Goal: Task Accomplishment & Management: Manage account settings

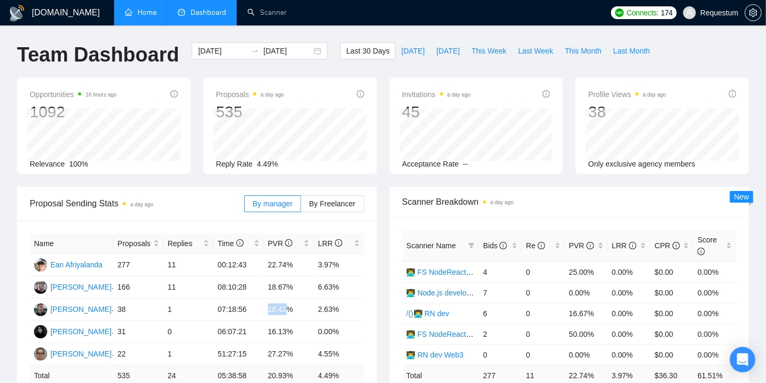
click at [147, 11] on link "Home" at bounding box center [141, 12] width 32 height 9
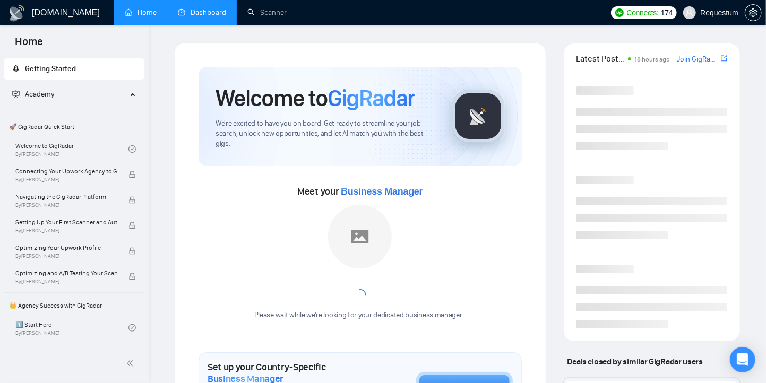
click at [204, 12] on link "Dashboard" at bounding box center [202, 12] width 48 height 9
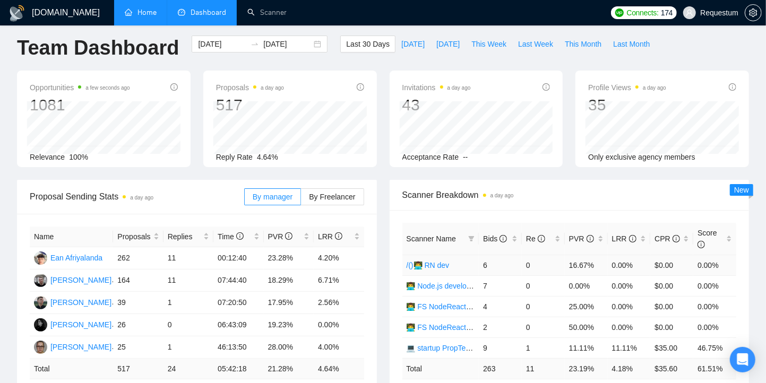
scroll to position [7, 0]
click at [325, 258] on td "4.20%" at bounding box center [339, 258] width 50 height 22
click at [287, 248] on td "23.28%" at bounding box center [289, 258] width 50 height 22
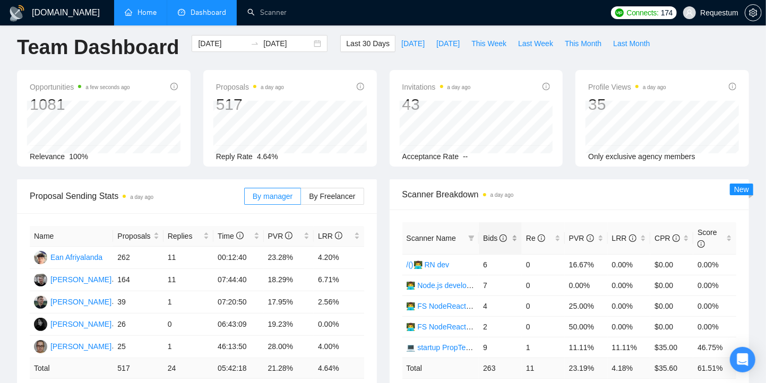
click at [514, 243] on div "Bids" at bounding box center [500, 238] width 34 height 12
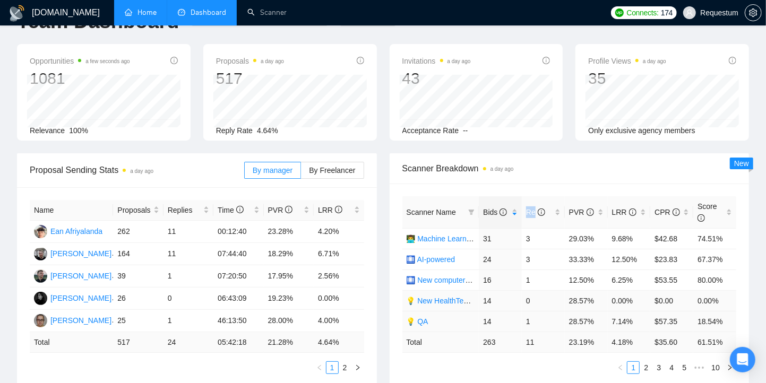
scroll to position [34, 0]
click at [648, 367] on link "2" at bounding box center [646, 367] width 12 height 12
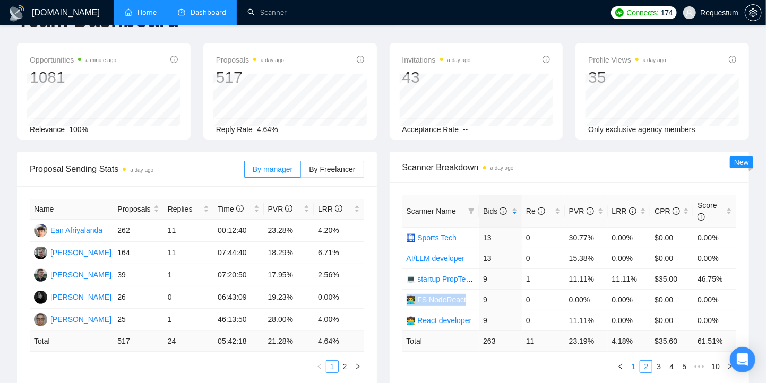
click at [633, 363] on link "1" at bounding box center [633, 367] width 12 height 12
click at [643, 365] on link "2" at bounding box center [646, 367] width 12 height 12
click at [655, 361] on link "3" at bounding box center [659, 367] width 12 height 12
click at [668, 365] on link "4" at bounding box center [671, 367] width 12 height 12
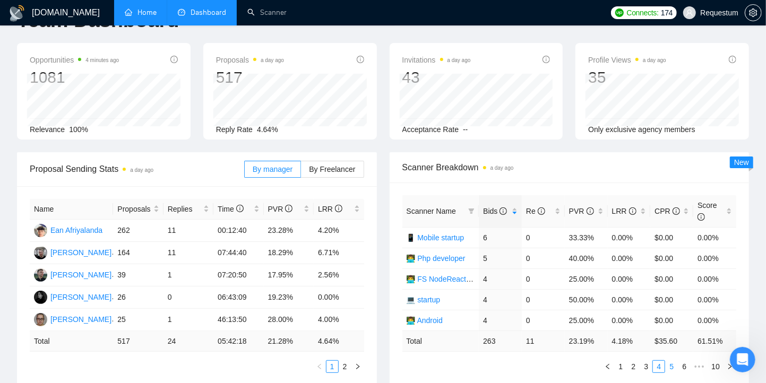
click at [673, 362] on link "5" at bounding box center [671, 367] width 12 height 12
click at [667, 362] on link "6" at bounding box center [671, 367] width 12 height 12
click at [604, 365] on link "1" at bounding box center [603, 367] width 12 height 12
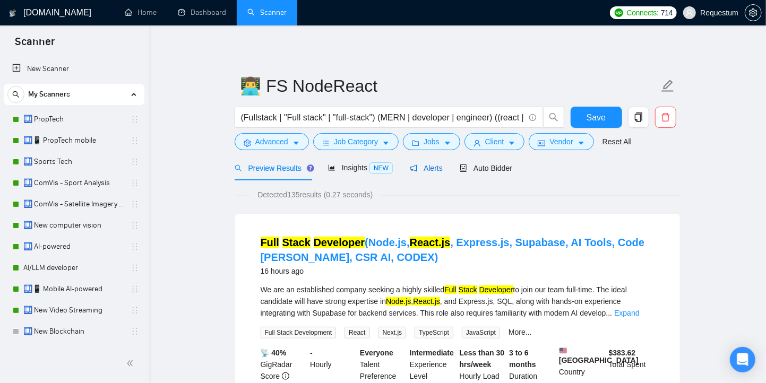
click at [422, 162] on div "Alerts" at bounding box center [426, 168] width 33 height 12
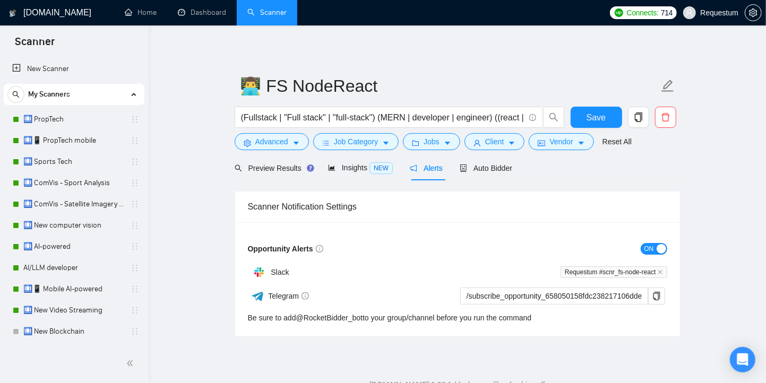
click at [658, 253] on div "button" at bounding box center [661, 249] width 10 height 10
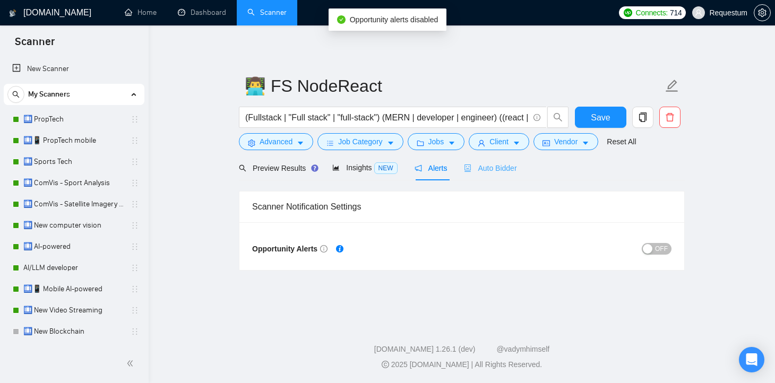
click at [500, 174] on div "Auto Bidder" at bounding box center [490, 167] width 53 height 25
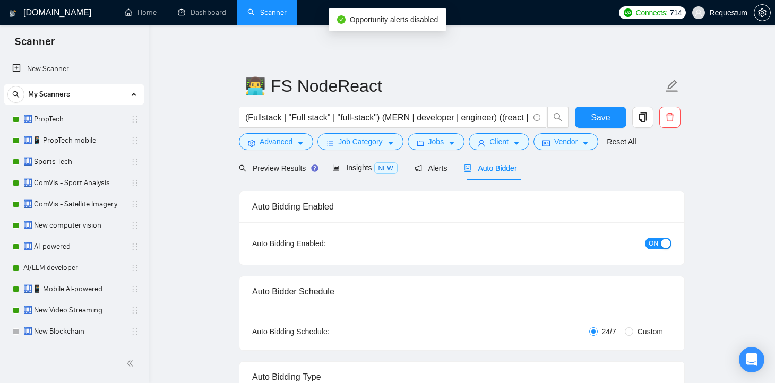
checkbox input "true"
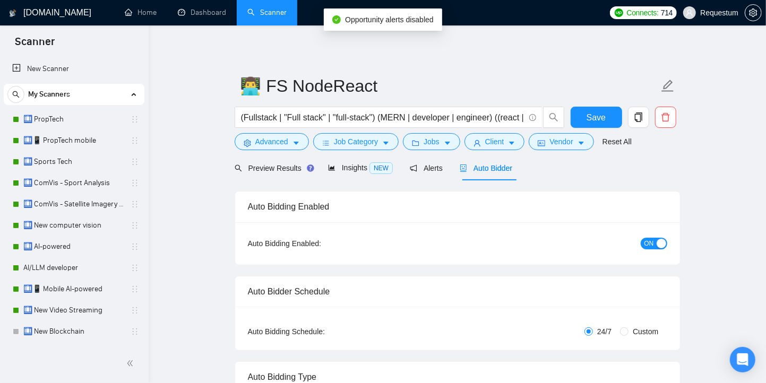
click at [656, 246] on button "ON" at bounding box center [653, 244] width 27 height 12
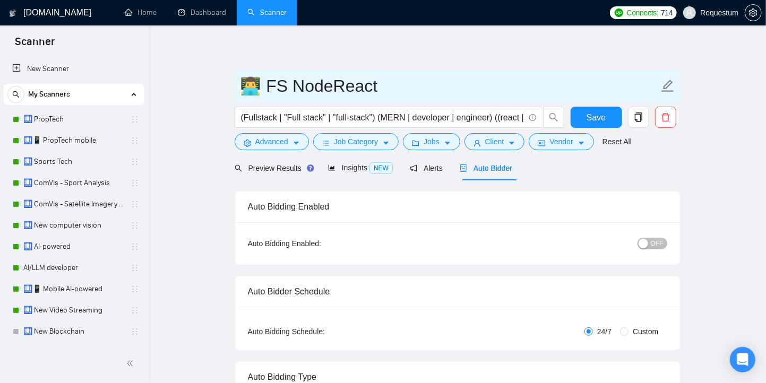
click at [242, 80] on input "👨‍💻 FS NodeReact" at bounding box center [449, 86] width 418 height 27
type input "(off) 👨‍💻 FS NodeReact"
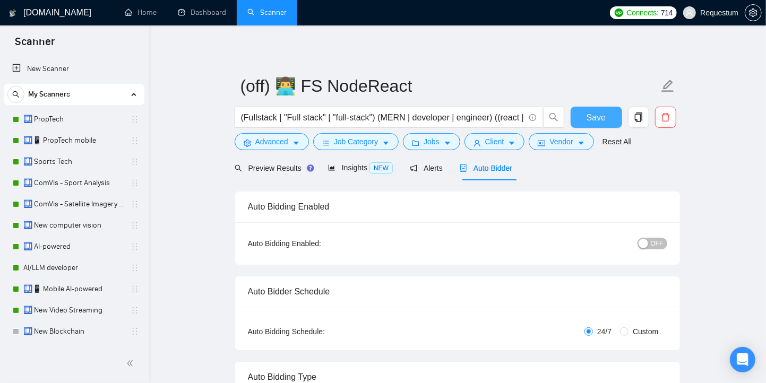
click at [591, 118] on span "Save" at bounding box center [595, 117] width 19 height 13
checkbox input "true"
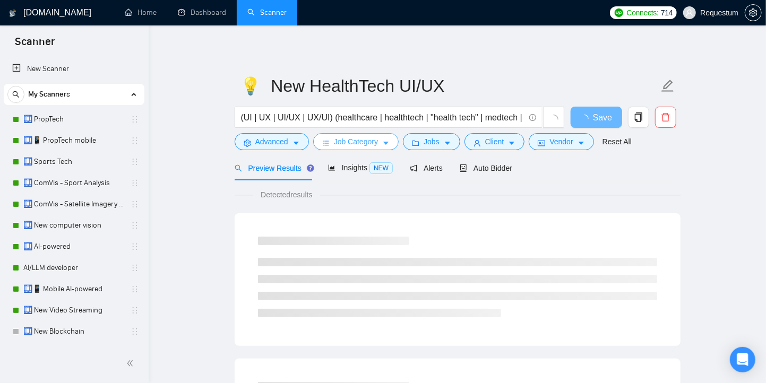
click at [389, 144] on icon "caret-down" at bounding box center [385, 143] width 7 height 7
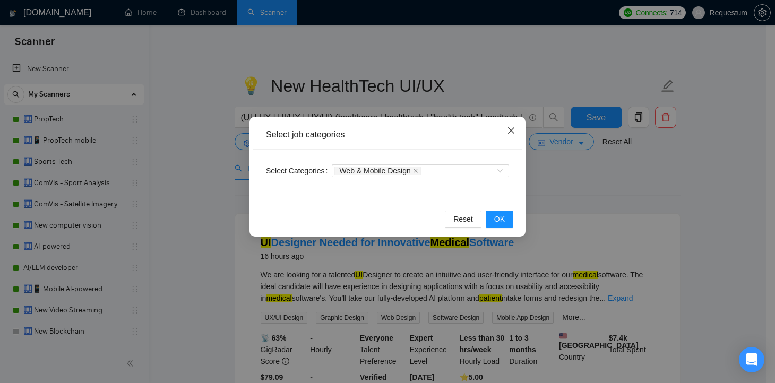
click at [510, 132] on icon "close" at bounding box center [511, 130] width 8 height 8
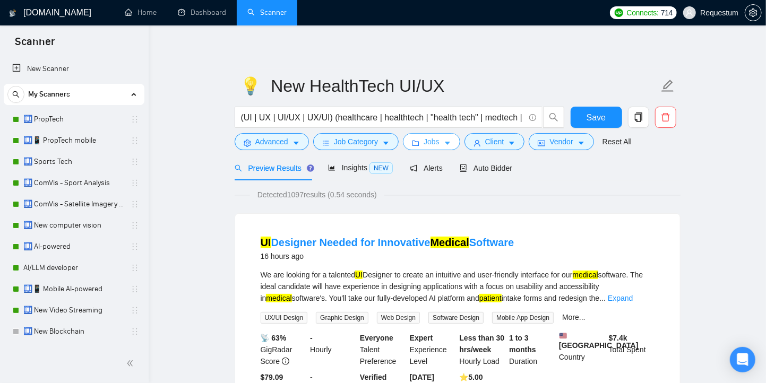
click at [424, 141] on button "Jobs" at bounding box center [431, 141] width 57 height 17
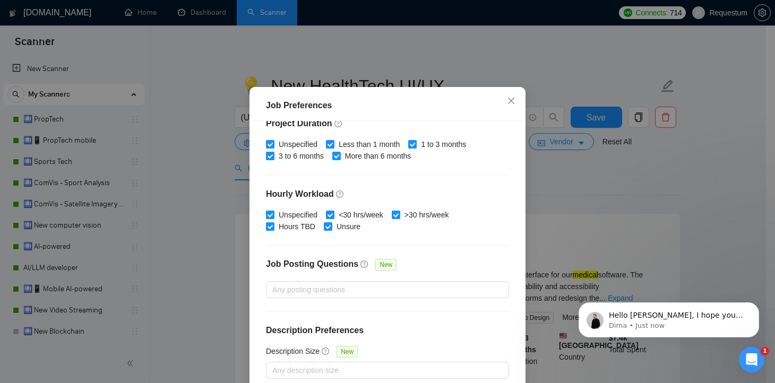
scroll to position [73, 0]
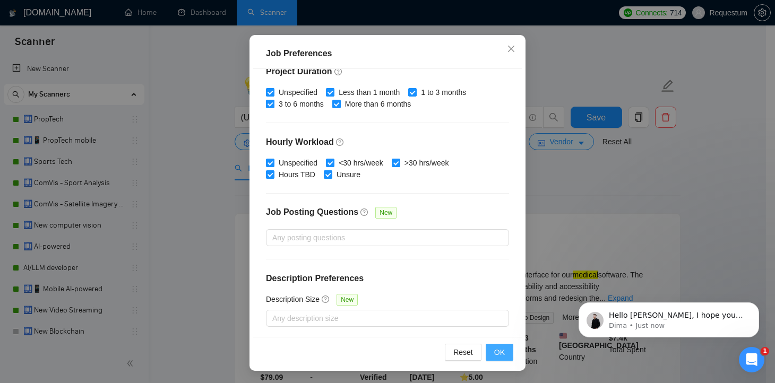
click at [499, 350] on span "OK" at bounding box center [499, 352] width 11 height 12
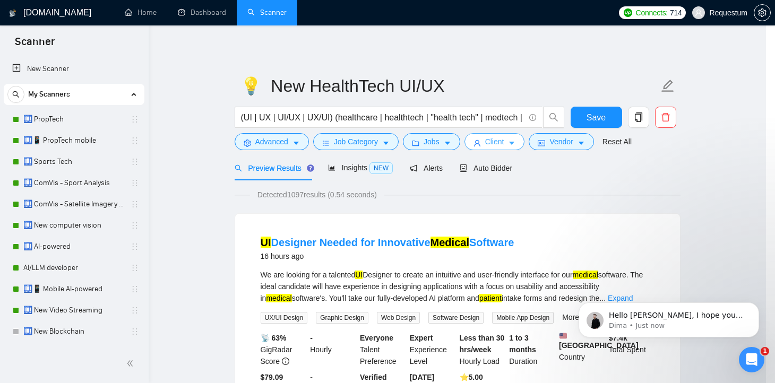
scroll to position [29, 0]
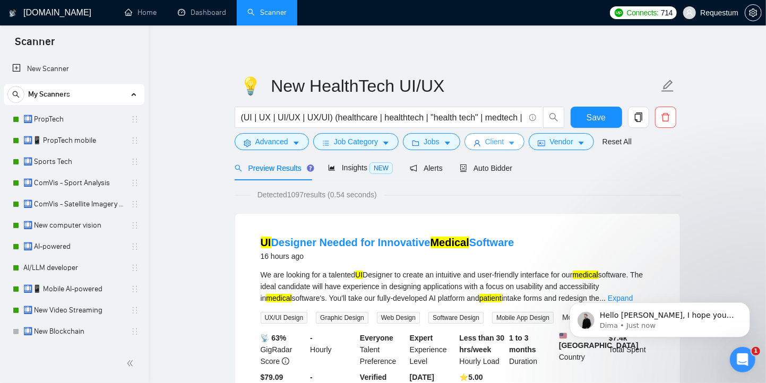
click at [485, 145] on button "Client" at bounding box center [494, 141] width 60 height 17
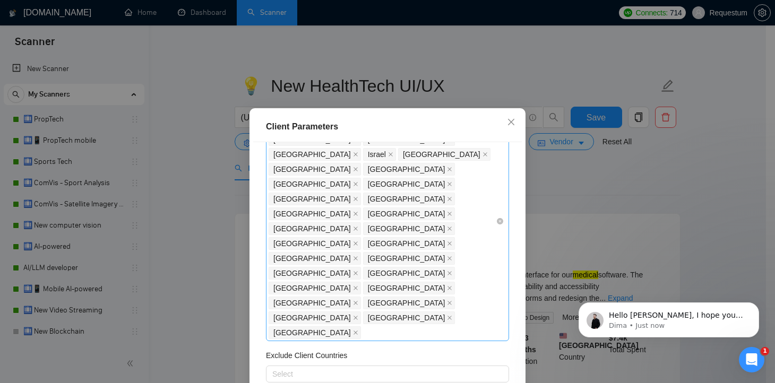
scroll to position [90, 0]
click at [448, 302] on icon "close" at bounding box center [450, 304] width 4 height 4
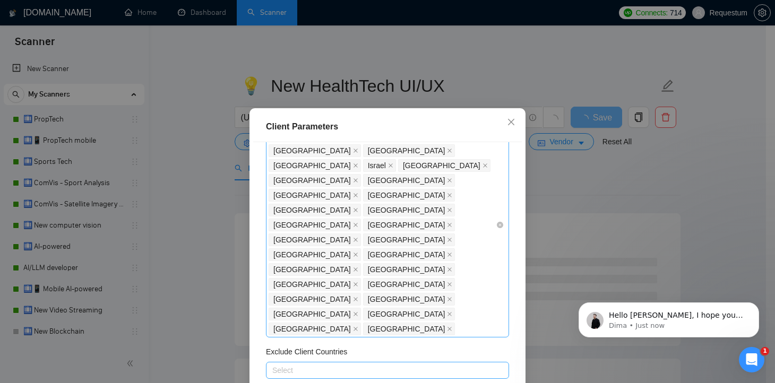
scroll to position [77, 0]
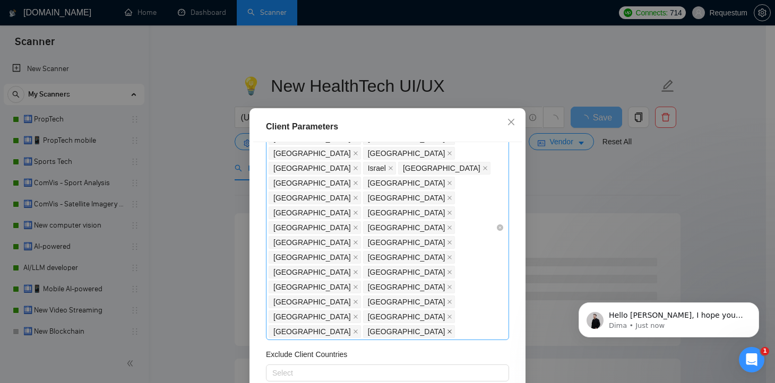
click at [452, 329] on icon "close" at bounding box center [449, 331] width 5 height 5
click at [452, 299] on icon "close" at bounding box center [449, 301] width 5 height 5
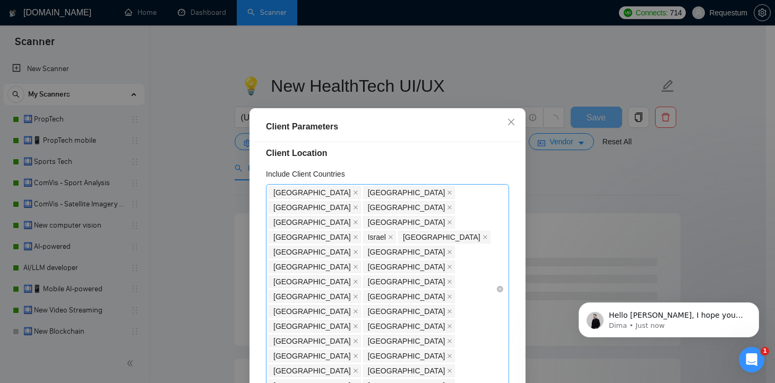
scroll to position [0, 0]
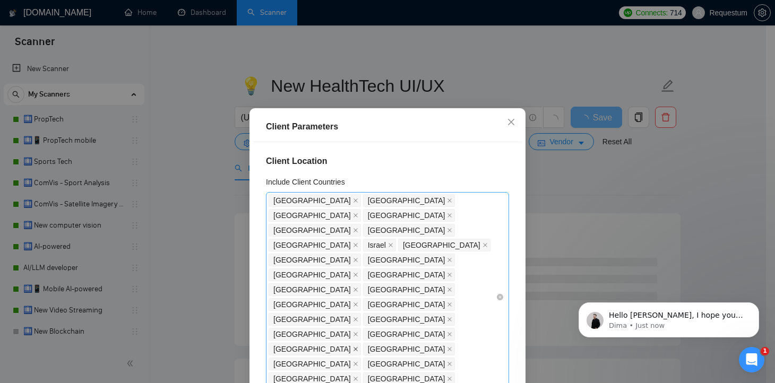
click at [358, 347] on icon "close" at bounding box center [355, 349] width 4 height 4
click at [353, 332] on icon "close" at bounding box center [355, 334] width 5 height 5
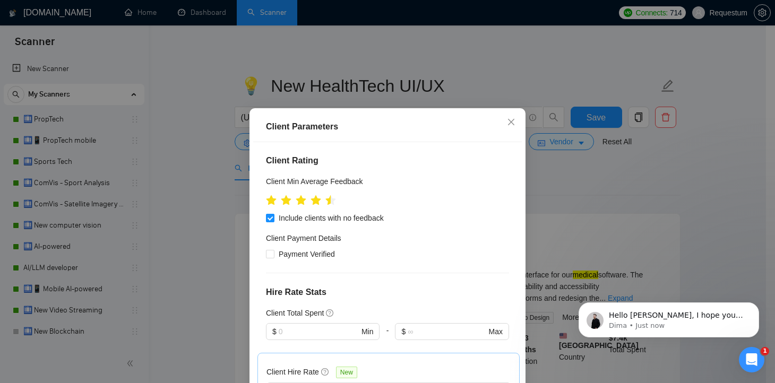
scroll to position [236, 0]
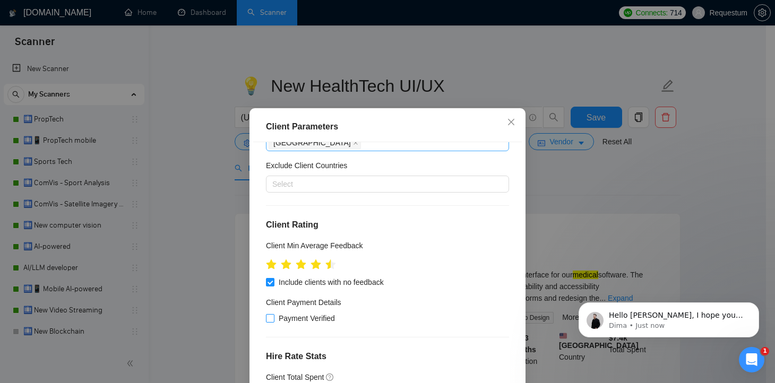
click at [286, 313] on span "Payment Verified" at bounding box center [306, 319] width 65 height 12
click at [273, 314] on input "Payment Verified" at bounding box center [269, 317] width 7 height 7
checkbox input "true"
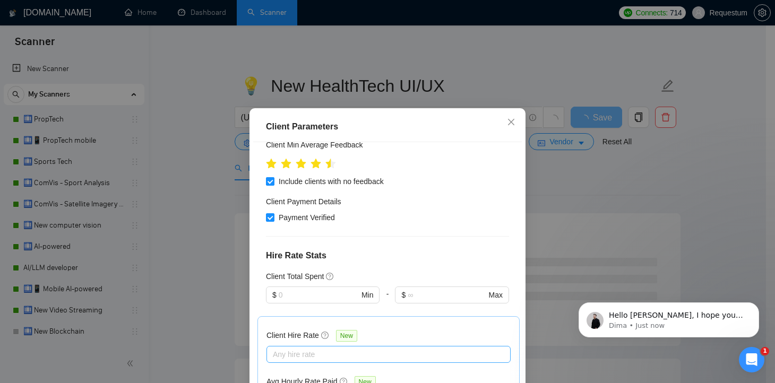
scroll to position [339, 0]
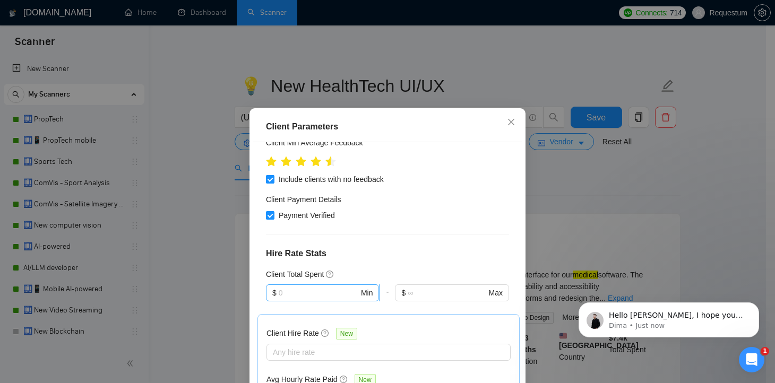
click at [284, 287] on input "text" at bounding box center [319, 293] width 80 height 12
type input "1"
click at [406, 247] on h4 "Hire Rate Stats" at bounding box center [387, 253] width 243 height 13
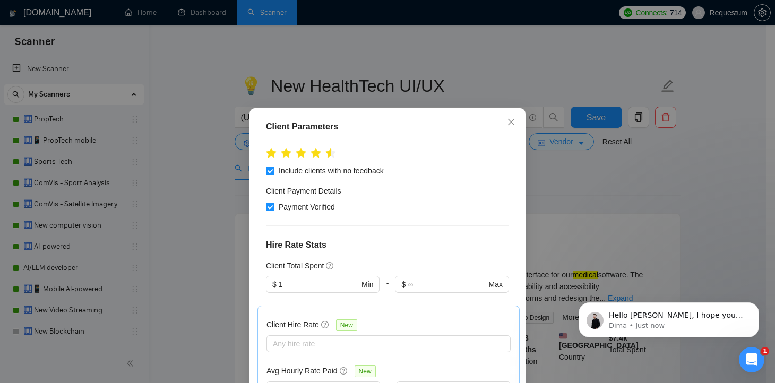
scroll to position [348, 0]
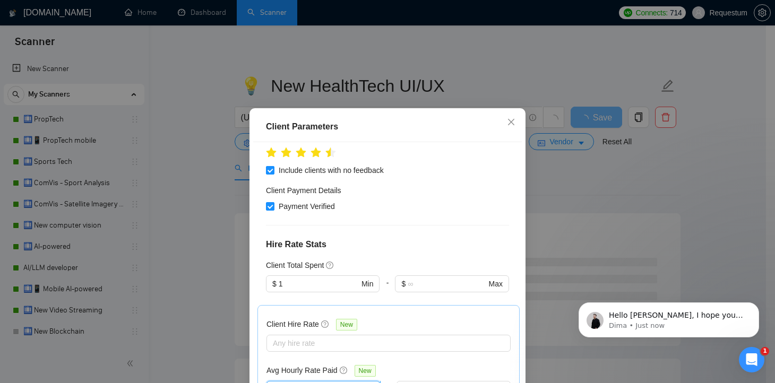
click at [299, 383] on input "text" at bounding box center [319, 390] width 81 height 12
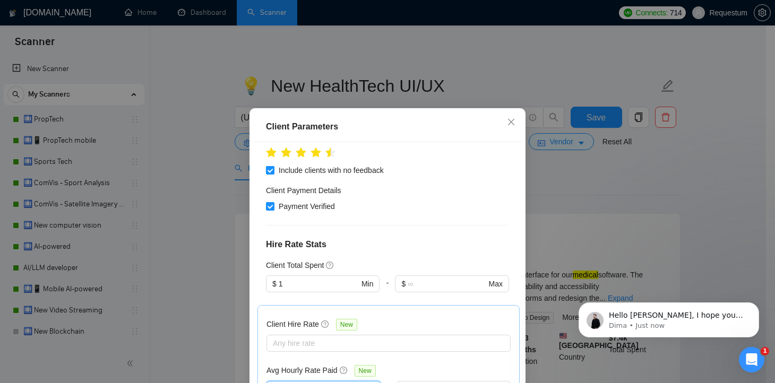
type input "27"
click at [340, 349] on div "Client Location Include Client Countries [GEOGRAPHIC_DATA] [GEOGRAPHIC_DATA] [G…" at bounding box center [387, 276] width 268 height 268
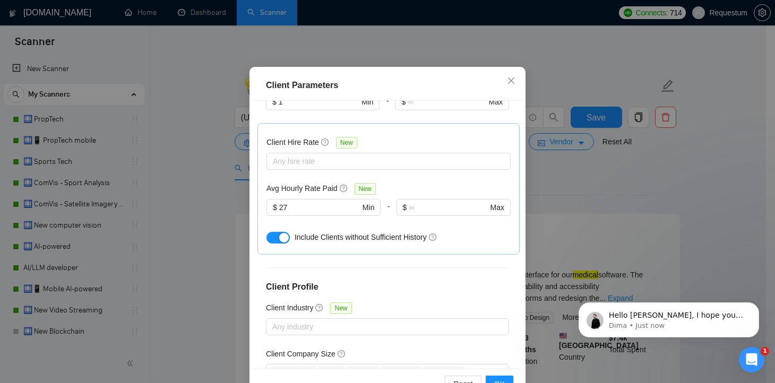
scroll to position [73, 0]
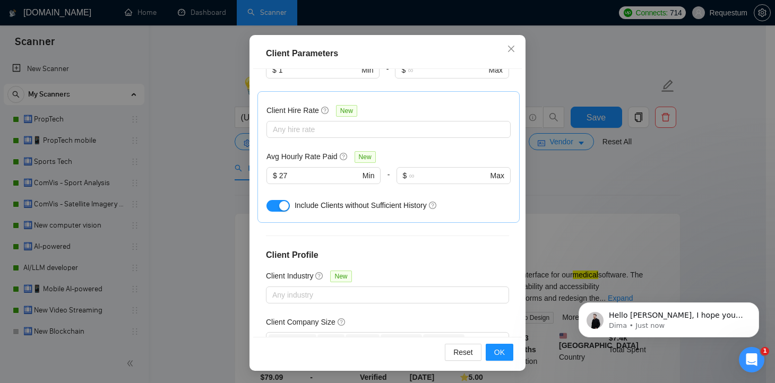
click at [501, 362] on div "Reset OK" at bounding box center [387, 352] width 268 height 30
click at [499, 355] on span "OK" at bounding box center [499, 352] width 11 height 12
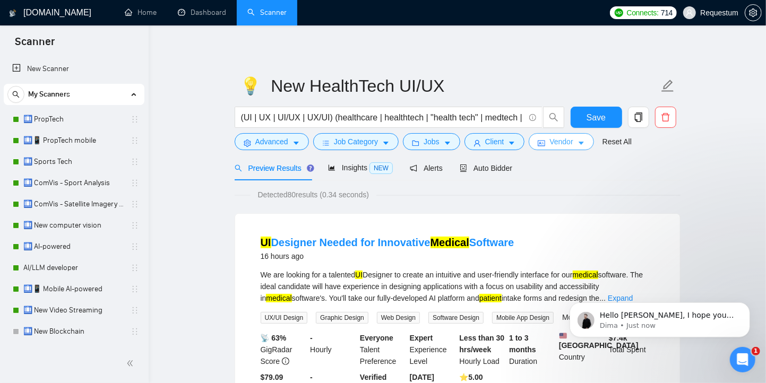
click at [551, 143] on button "Vendor" at bounding box center [560, 141] width 65 height 17
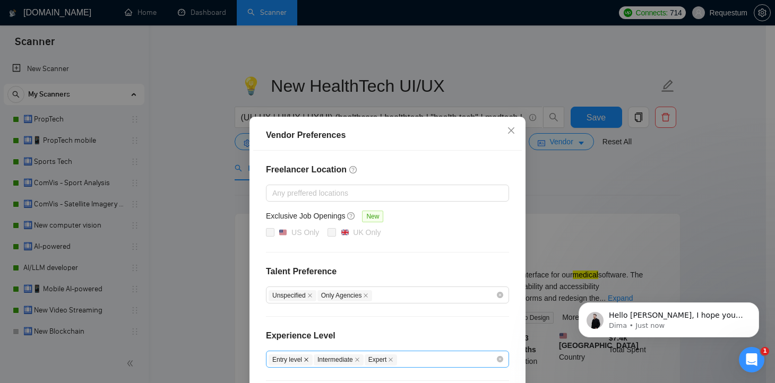
click at [303, 357] on icon "close" at bounding box center [305, 359] width 5 height 5
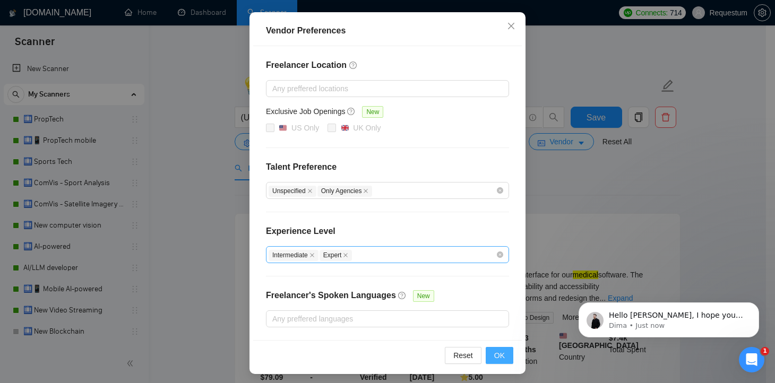
click at [494, 352] on span "OK" at bounding box center [499, 356] width 11 height 12
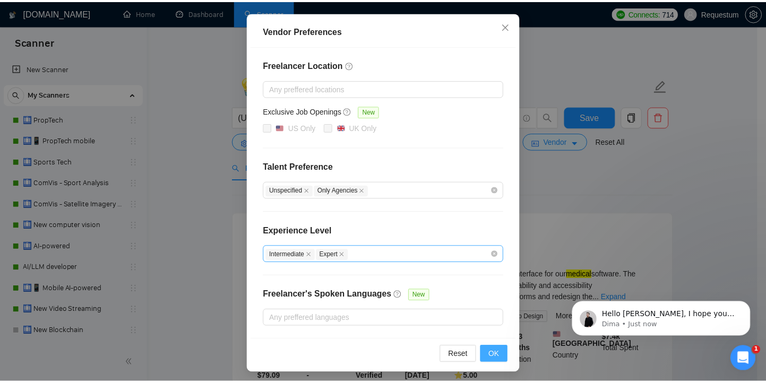
scroll to position [51, 0]
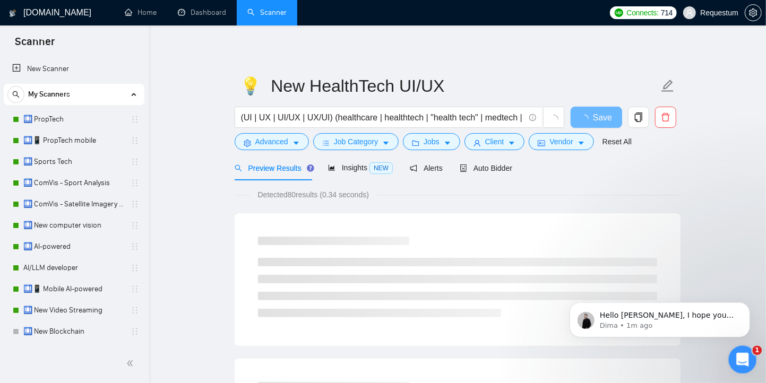
click at [748, 359] on div "Open Intercom Messenger" at bounding box center [740, 358] width 35 height 35
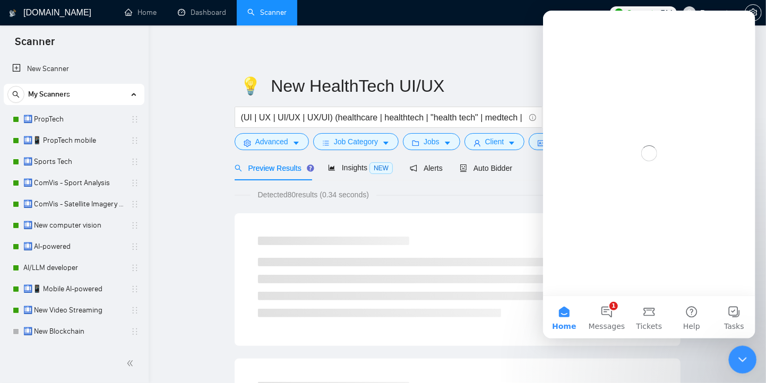
scroll to position [0, 0]
click at [613, 308] on button "1 Messages" at bounding box center [606, 317] width 42 height 42
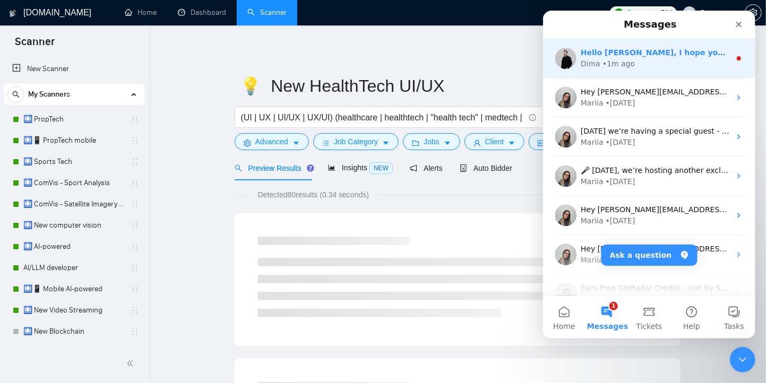
click at [602, 69] on div "• 1m ago" at bounding box center [618, 63] width 32 height 11
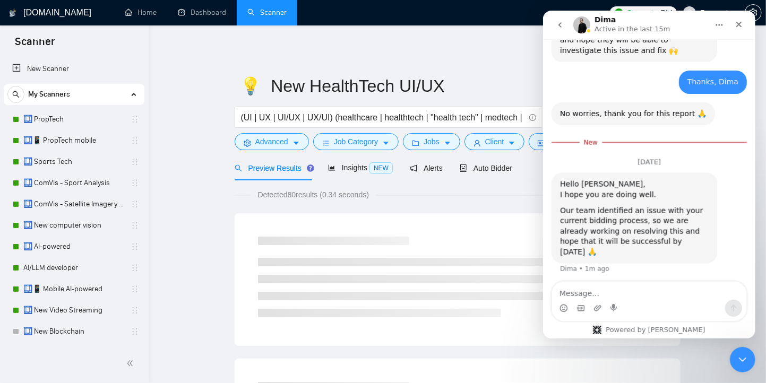
scroll to position [904, 0]
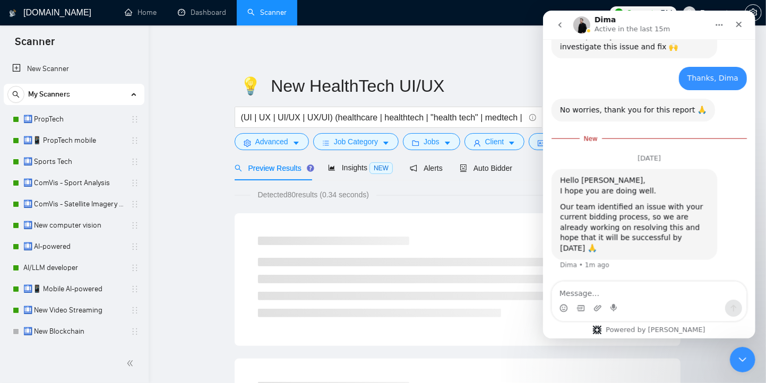
click at [663, 292] on textarea "Message…" at bounding box center [648, 291] width 194 height 18
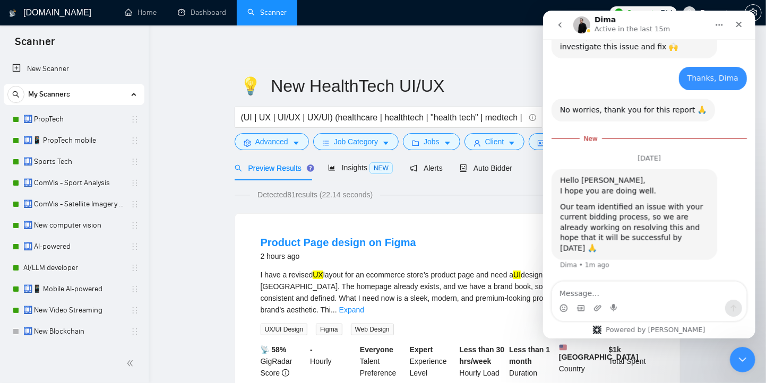
click at [611, 291] on textarea "Message…" at bounding box center [648, 291] width 194 height 18
type textarea "Hi Dima,"
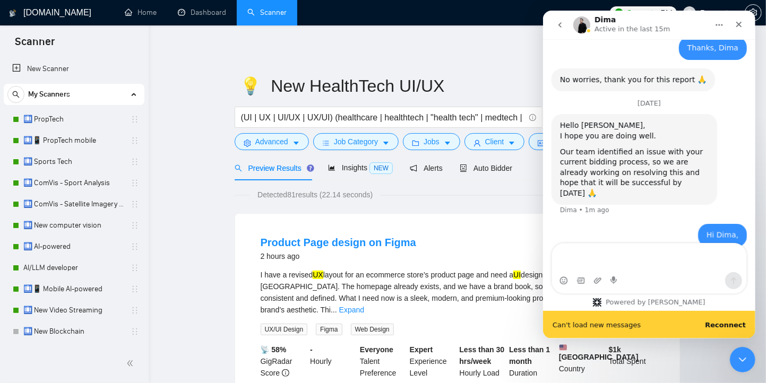
scroll to position [948, 0]
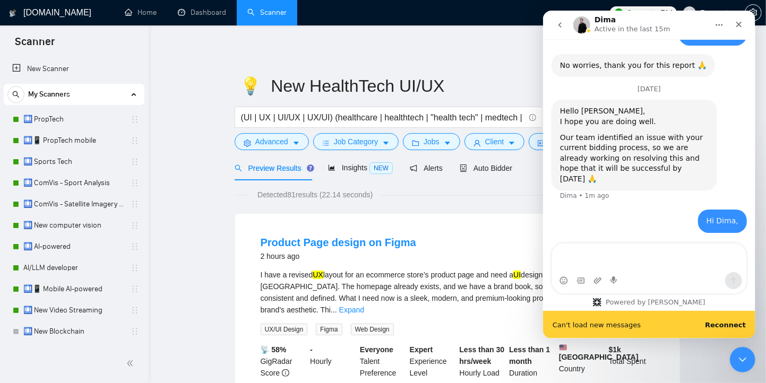
type textarea "I"
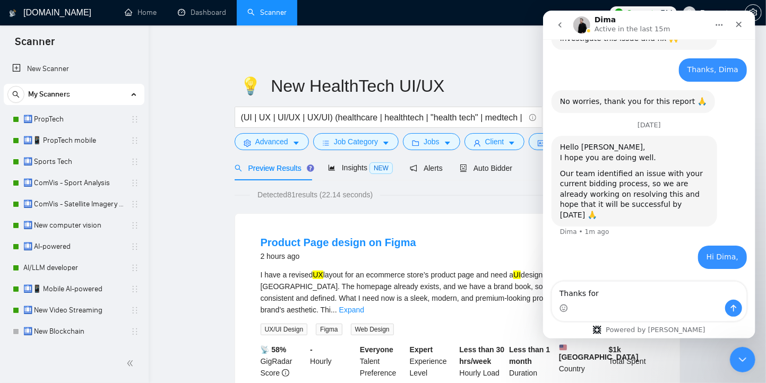
scroll to position [910, 0]
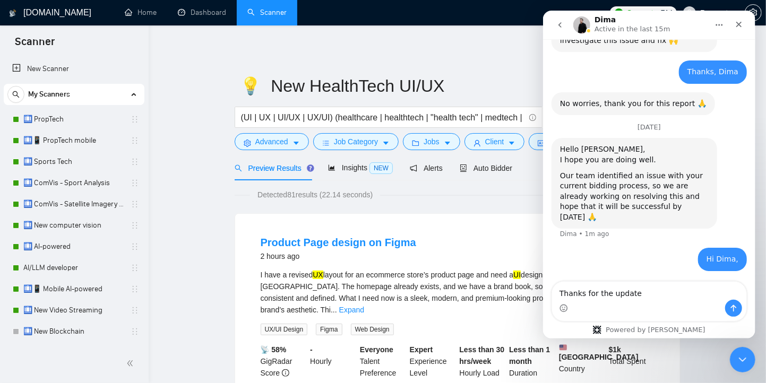
type textarea "Thanks for the update"
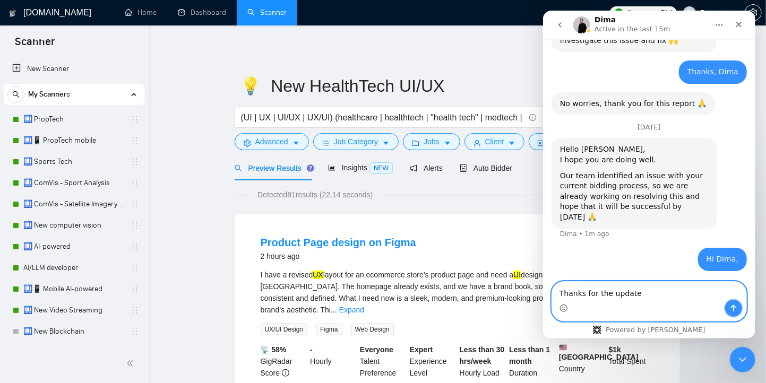
click at [733, 308] on icon "Send a message…" at bounding box center [733, 308] width 6 height 7
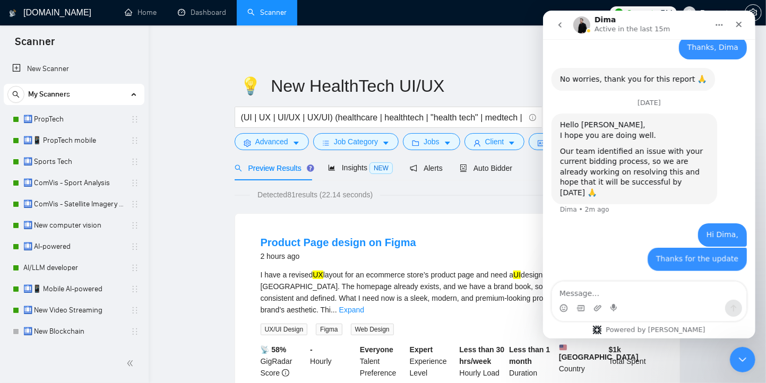
click at [489, 222] on div "Product Page design on Figma 2 hours ago I have a revised UX layout for an ecom…" at bounding box center [457, 326] width 445 height 225
click at [736, 359] on icon "Close Intercom Messenger" at bounding box center [740, 358] width 13 height 13
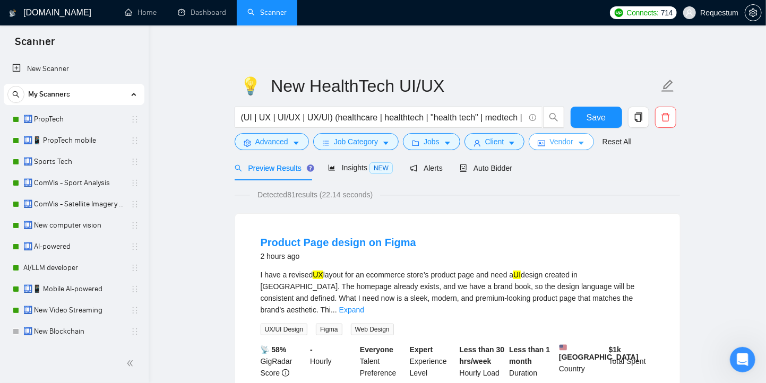
click at [549, 146] on button "Vendor" at bounding box center [560, 141] width 65 height 17
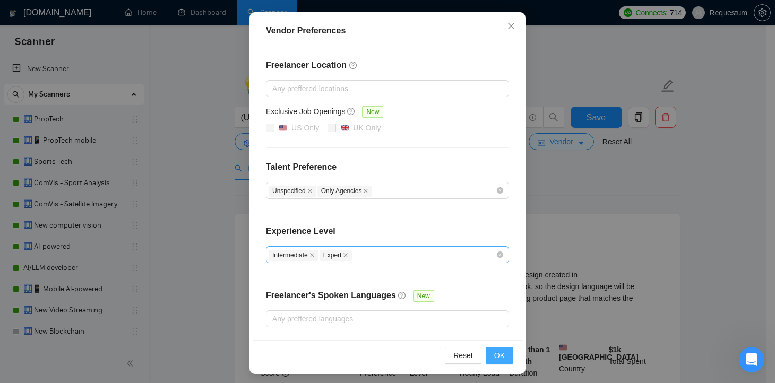
click at [494, 357] on span "OK" at bounding box center [499, 356] width 11 height 12
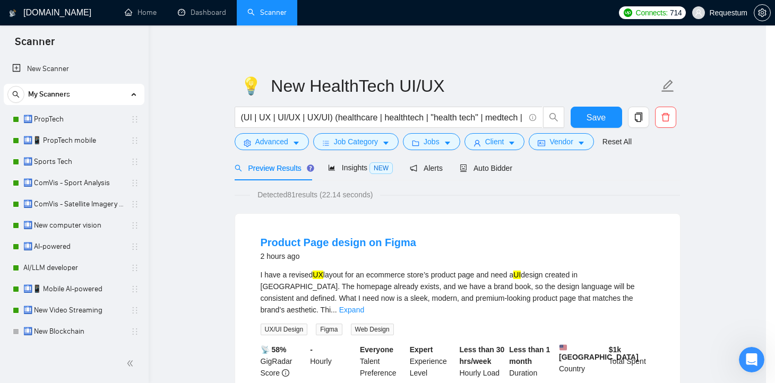
scroll to position [51, 0]
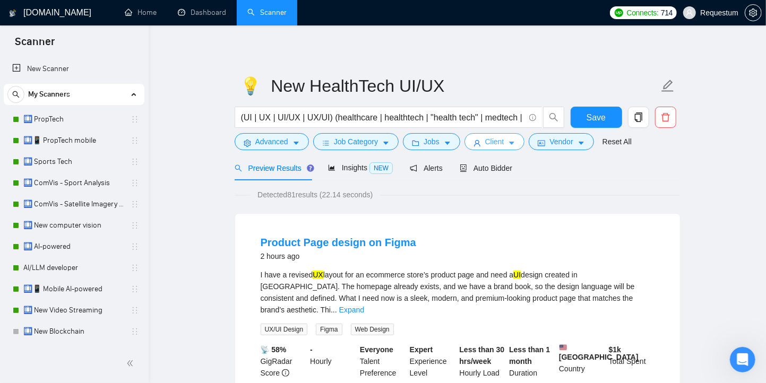
click at [502, 143] on span "Client" at bounding box center [494, 142] width 19 height 12
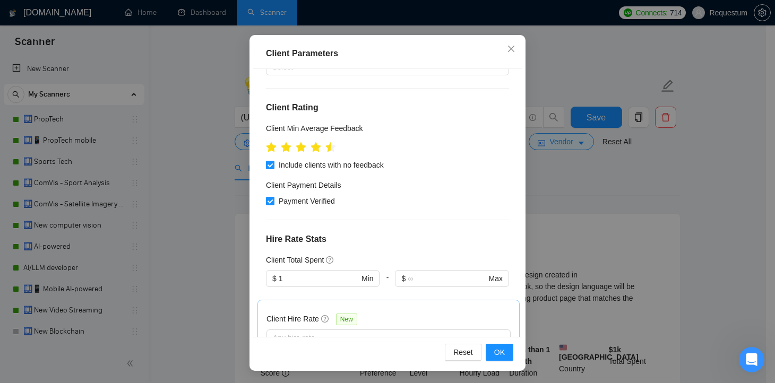
scroll to position [280, 0]
click at [496, 354] on span "OK" at bounding box center [499, 352] width 11 height 12
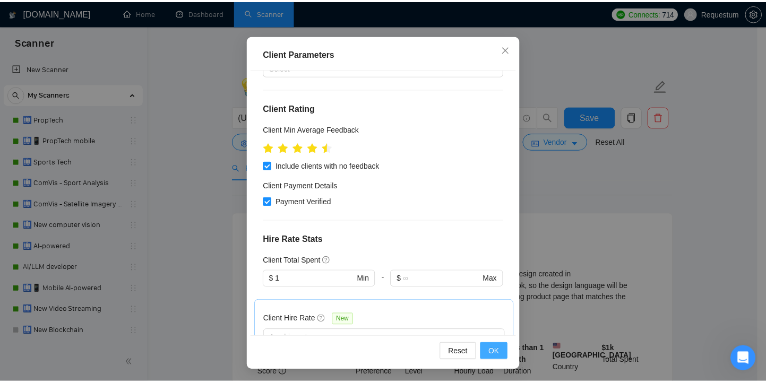
scroll to position [29, 0]
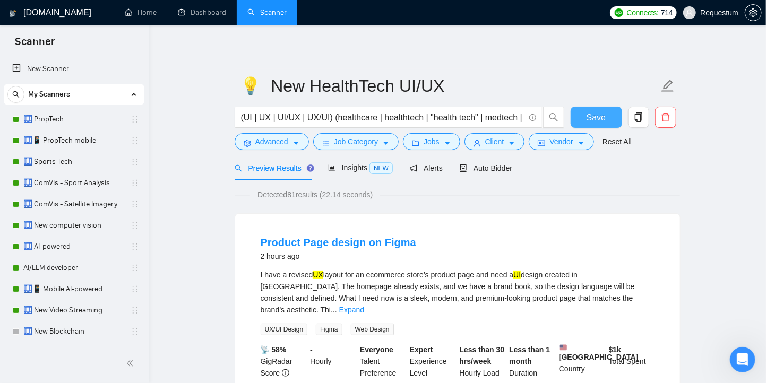
click at [588, 127] on button "Save" at bounding box center [595, 117] width 51 height 21
